Goal: Information Seeking & Learning: Learn about a topic

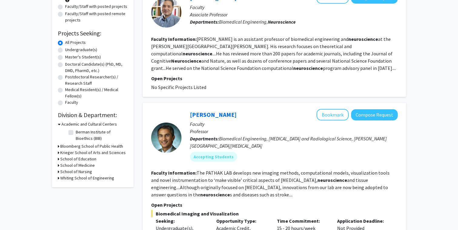
scroll to position [76, 0]
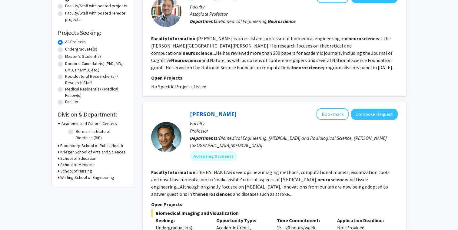
click at [65, 51] on label "Undergraduate(s)" at bounding box center [81, 49] width 32 height 6
click at [65, 50] on input "Undergraduate(s)" at bounding box center [67, 48] width 4 height 4
radio input "true"
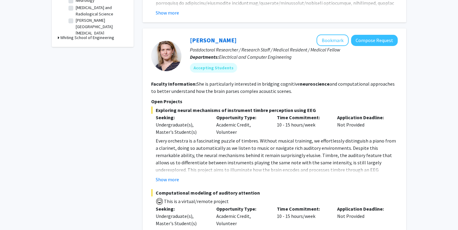
scroll to position [229, 0]
click at [221, 140] on p "Every orchestra is a fascinating puzzle of timbres. Without musical training, w…" at bounding box center [277, 166] width 242 height 58
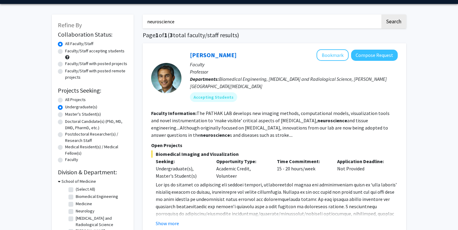
scroll to position [27, 0]
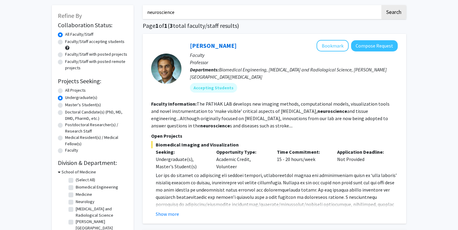
click at [65, 91] on label "All Projects" at bounding box center [75, 90] width 21 height 6
click at [65, 91] on input "All Projects" at bounding box center [67, 89] width 4 height 4
radio input "true"
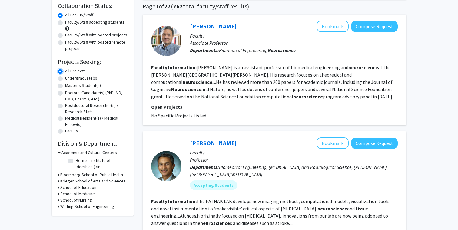
scroll to position [49, 0]
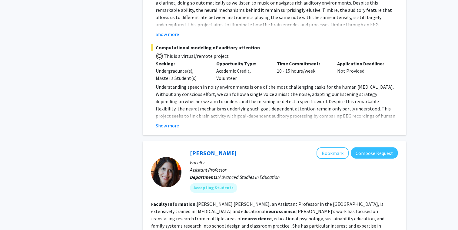
scroll to position [1284, 0]
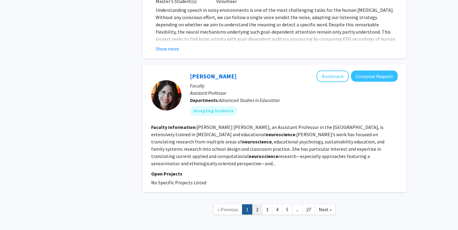
click at [256, 204] on link "2" at bounding box center [257, 209] width 10 height 11
